Goal: Find specific page/section: Find specific page/section

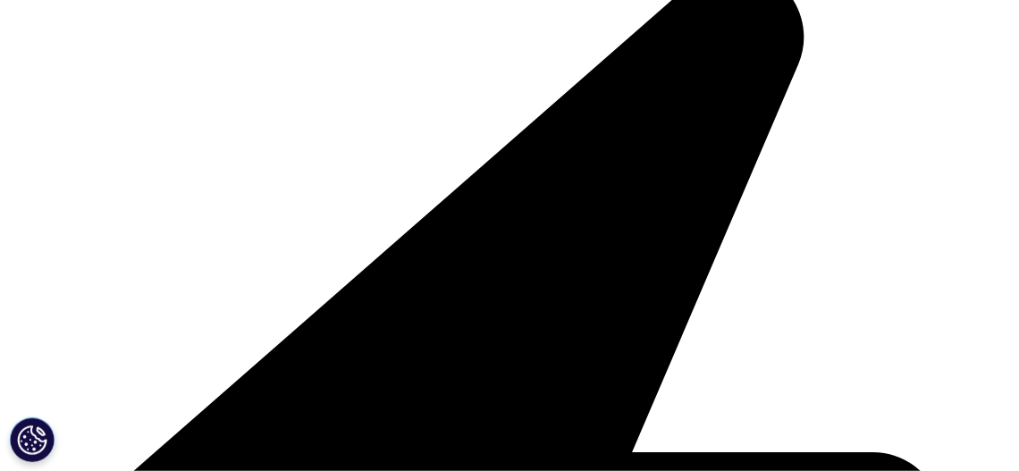
scroll to position [395, 0]
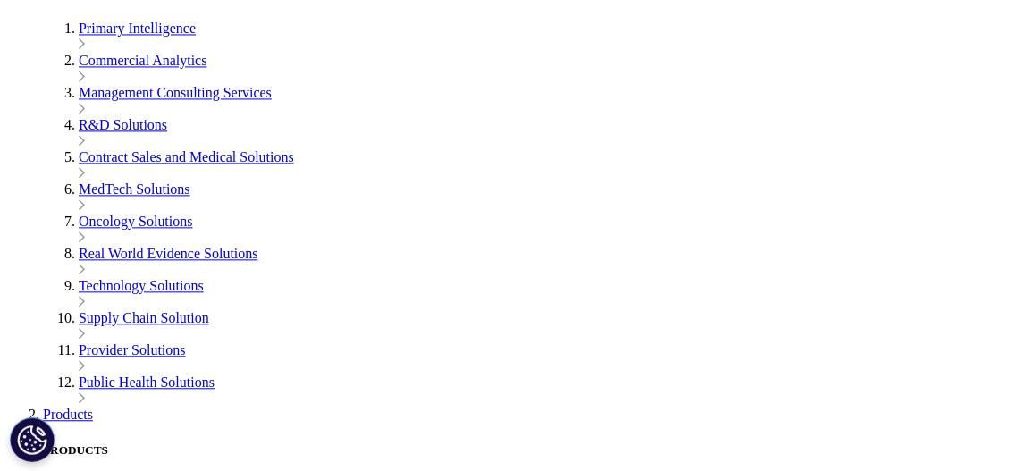
scroll to position [3473, 0]
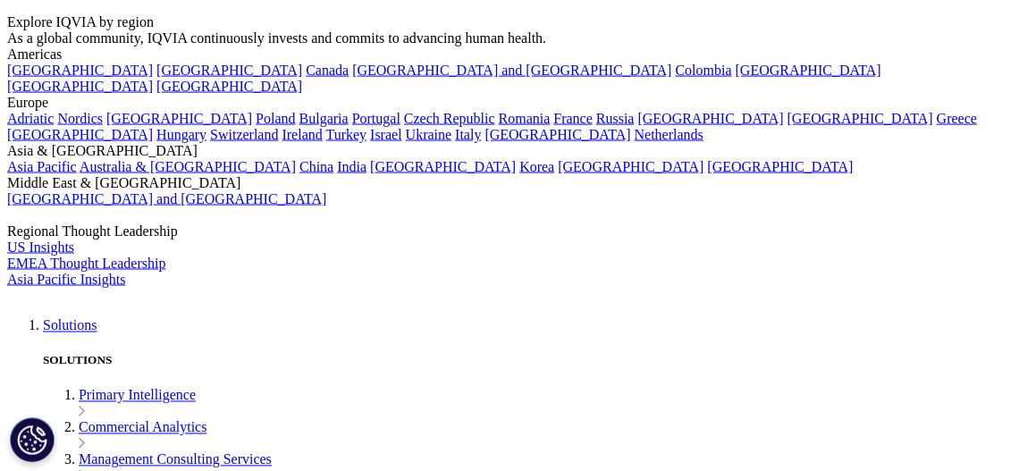
scroll to position [3105, 0]
